Goal: Obtain resource: Obtain resource

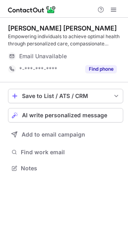
scroll to position [163, 128]
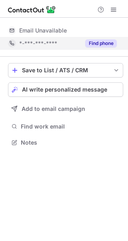
scroll to position [137, 128]
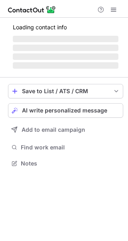
scroll to position [181, 128]
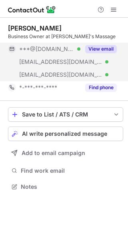
click at [112, 51] on button "View email" at bounding box center [102, 49] width 32 height 8
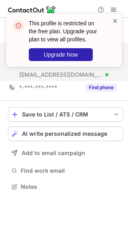
click at [112, 20] on span at bounding box center [115, 21] width 6 height 8
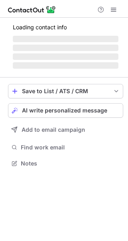
scroll to position [163, 128]
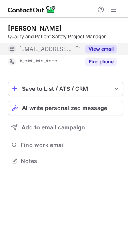
click at [100, 52] on button "View email" at bounding box center [102, 49] width 32 height 8
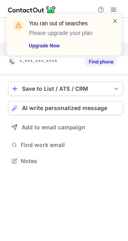
click at [115, 22] on span at bounding box center [115, 21] width 6 height 8
